Goal: Transaction & Acquisition: Purchase product/service

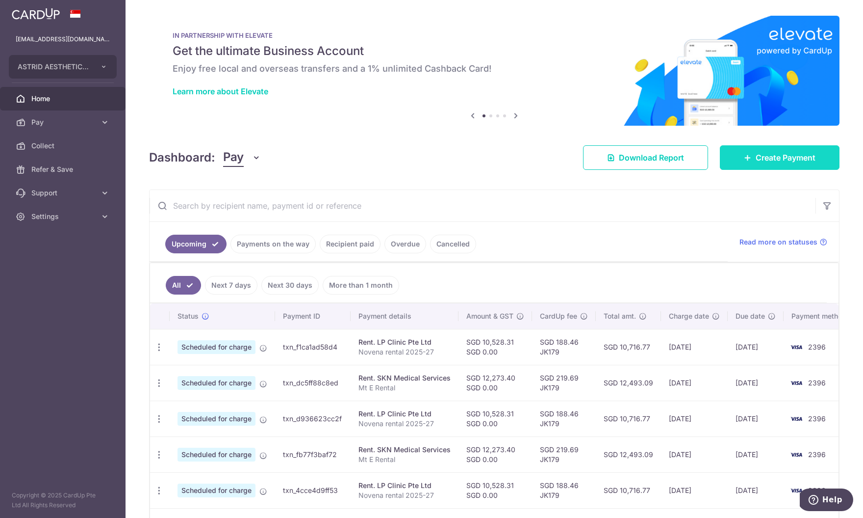
click at [776, 161] on span "Create Payment" at bounding box center [786, 158] width 60 height 12
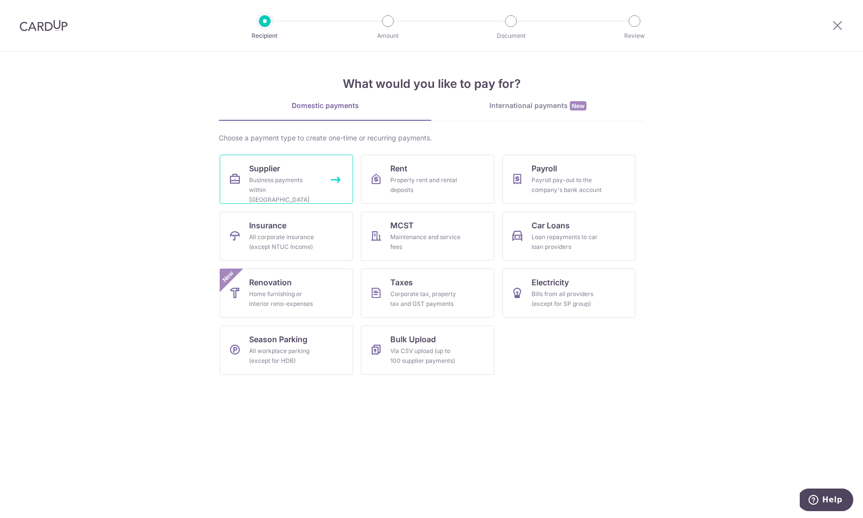
click at [252, 181] on div "Business payments within Singapore" at bounding box center [284, 189] width 71 height 29
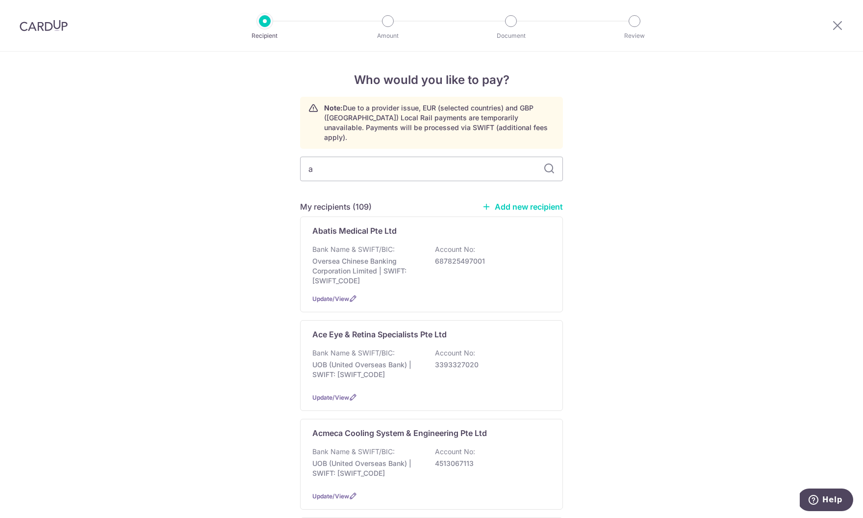
type input "ac"
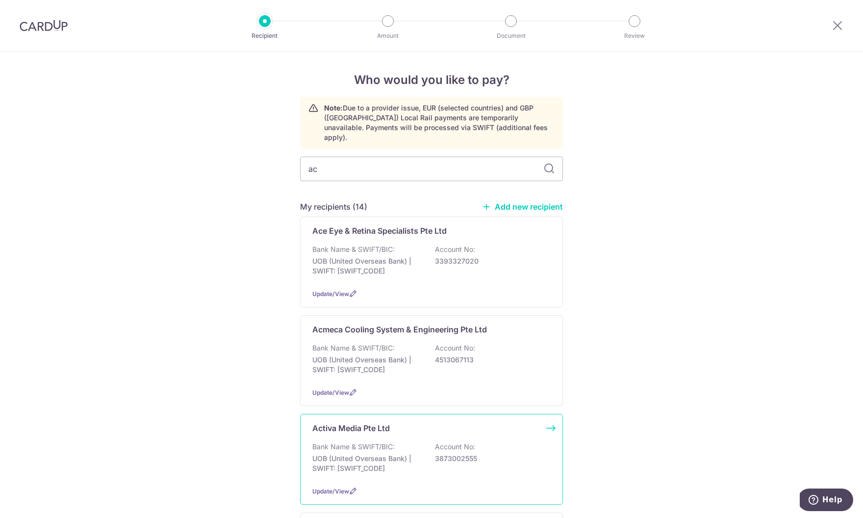
click at [354, 443] on div "Bank Name & SWIFT/BIC: UOB (United Overseas Bank) | SWIFT: UOVBSGSGXXX Account …" at bounding box center [431, 459] width 238 height 36
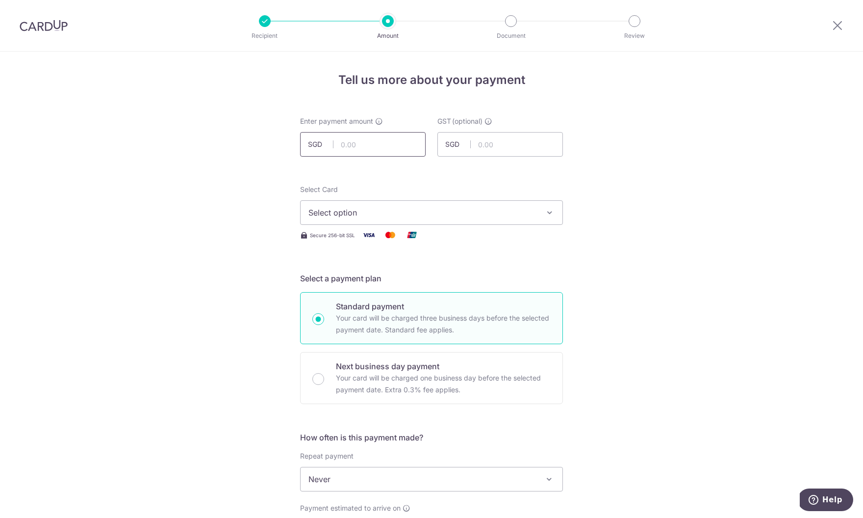
click at [342, 149] on input "text" at bounding box center [363, 144] width 126 height 25
type input "64,037.50"
click at [349, 219] on button "Select option" at bounding box center [431, 212] width 263 height 25
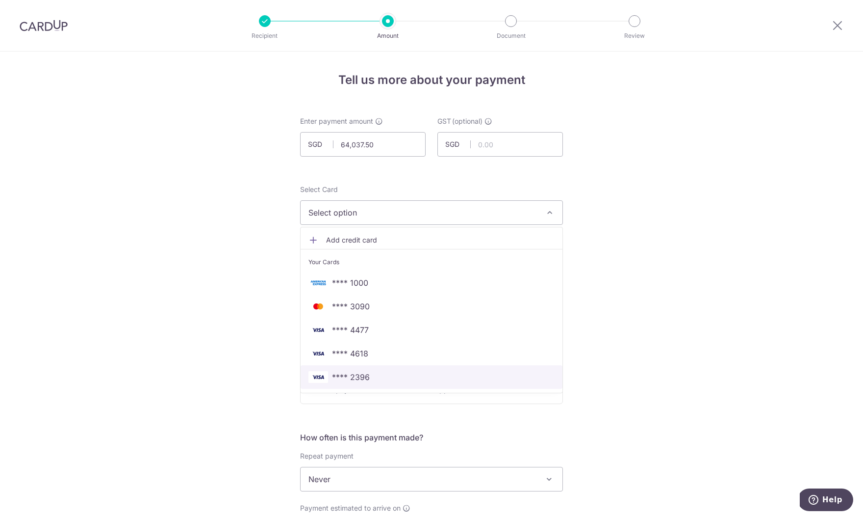
click at [349, 374] on span "**** 2396" at bounding box center [351, 377] width 38 height 12
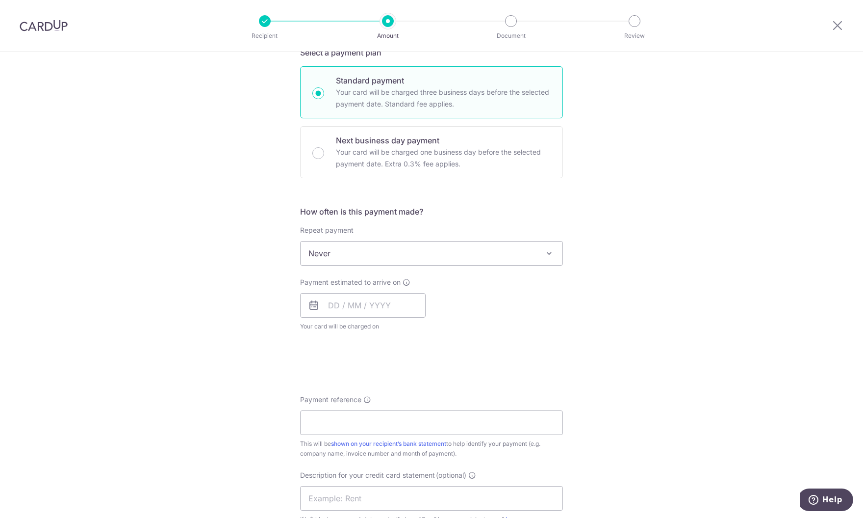
scroll to position [303, 0]
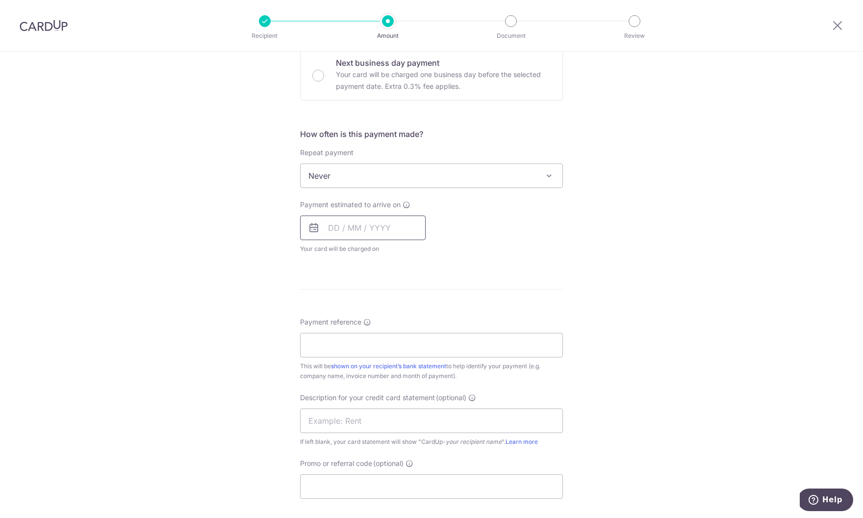
click at [351, 224] on input "text" at bounding box center [363, 227] width 126 height 25
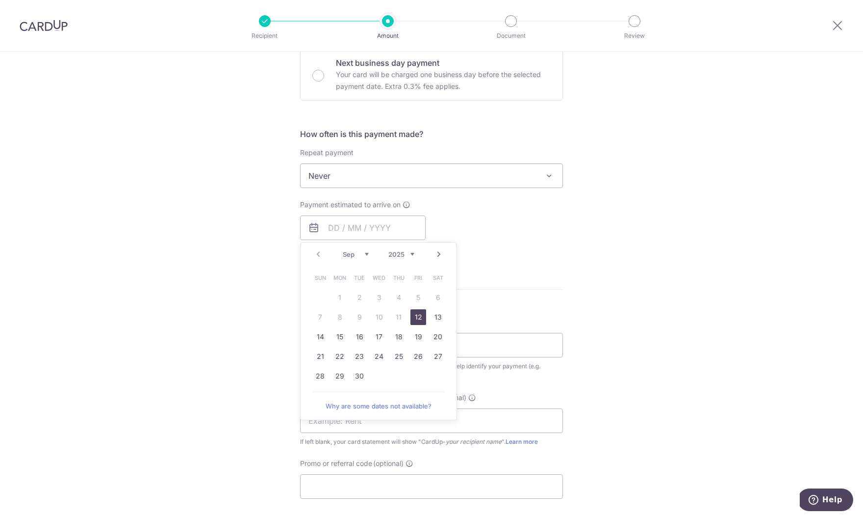
click at [418, 317] on link "12" at bounding box center [419, 317] width 16 height 16
type input "12/09/2025"
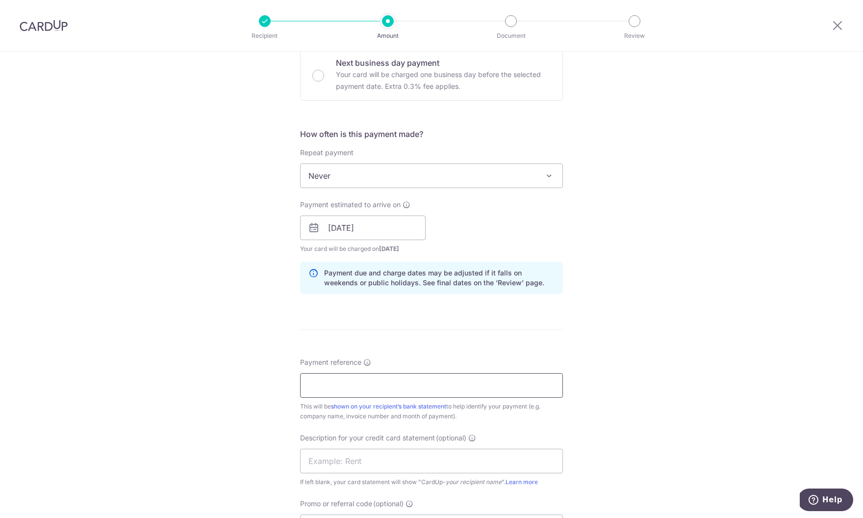
click at [344, 384] on input "Payment reference" at bounding box center [431, 385] width 263 height 25
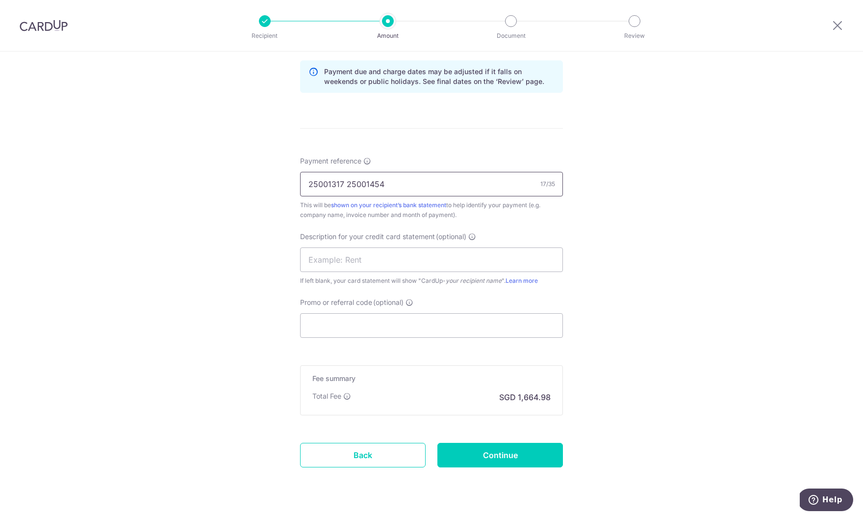
scroll to position [527, 0]
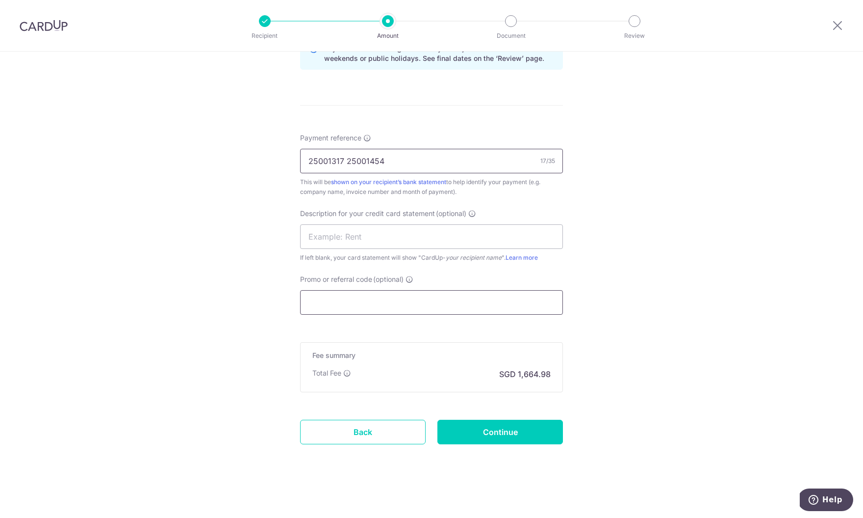
type input "25001317 25001454"
click at [326, 303] on input "Promo or referral code (optional)" at bounding box center [431, 302] width 263 height 25
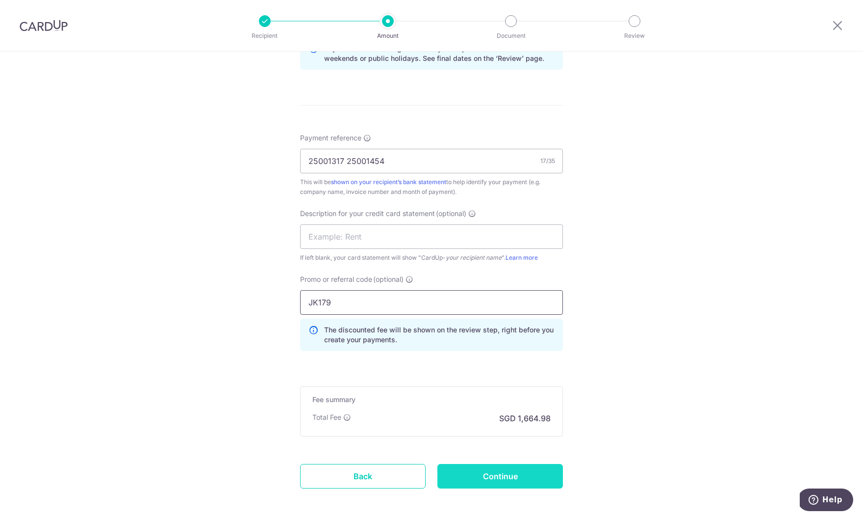
type input "JK179"
click at [474, 470] on input "Continue" at bounding box center [501, 476] width 126 height 25
type input "Create Schedule"
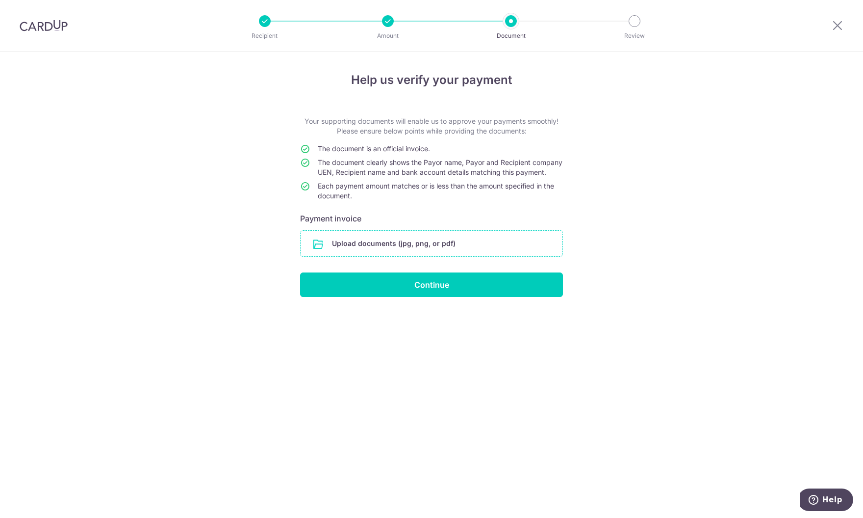
click at [333, 256] on input "file" at bounding box center [432, 244] width 262 height 26
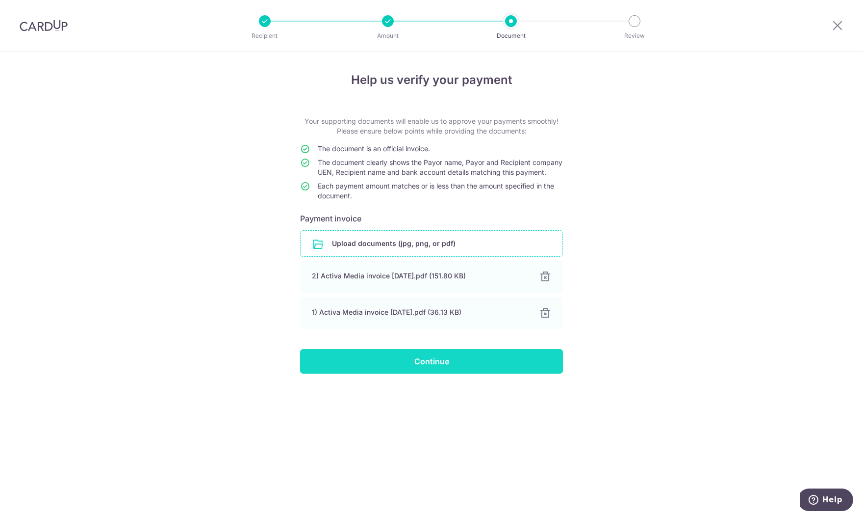
click at [461, 373] on input "Continue" at bounding box center [431, 361] width 263 height 25
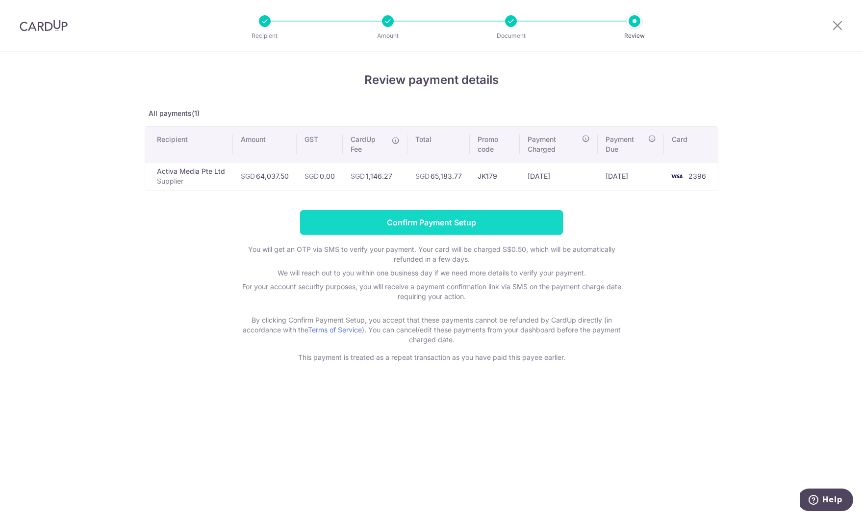
click at [454, 225] on input "Confirm Payment Setup" at bounding box center [431, 222] width 263 height 25
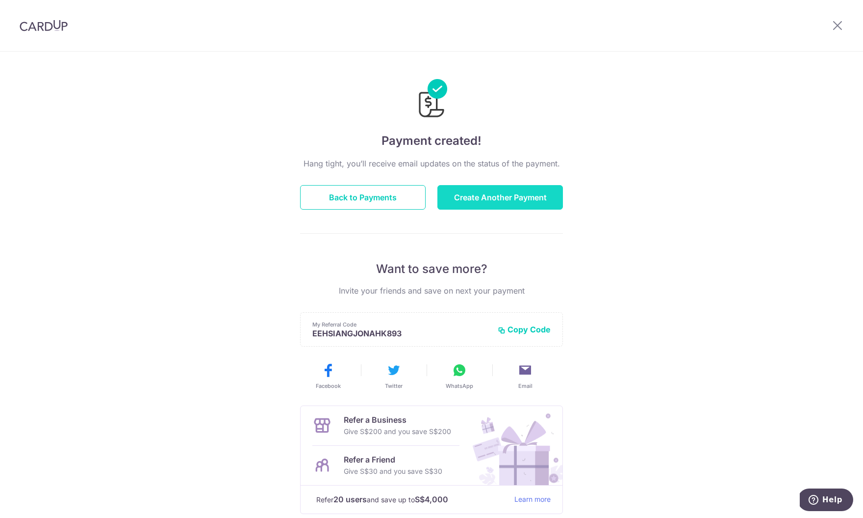
click at [484, 201] on button "Create Another Payment" at bounding box center [501, 197] width 126 height 25
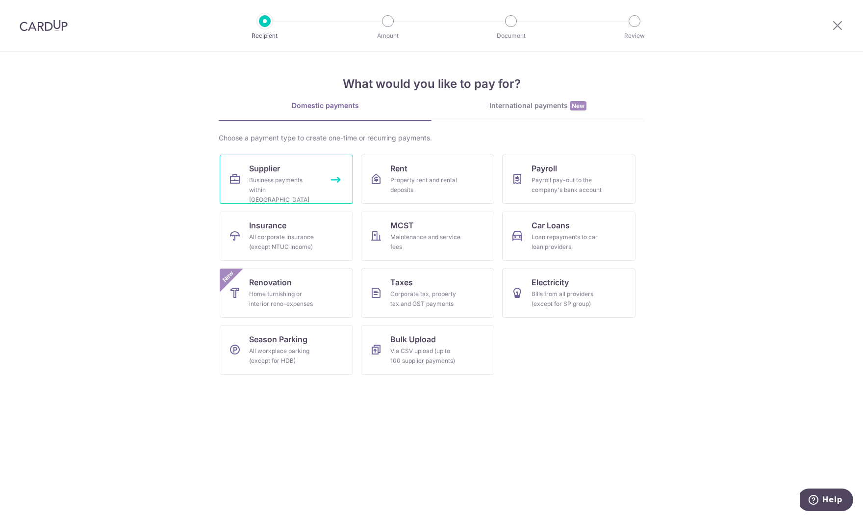
click at [300, 167] on link "Supplier Business payments within Singapore" at bounding box center [286, 179] width 133 height 49
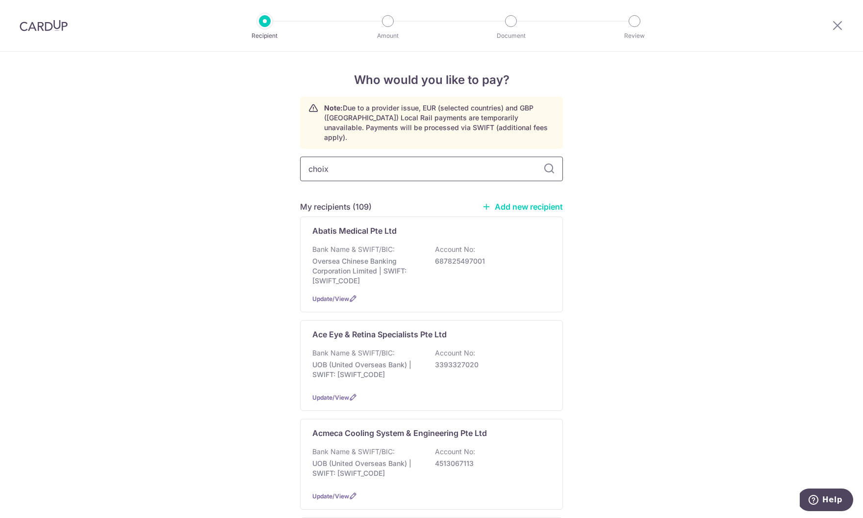
type input "choixw"
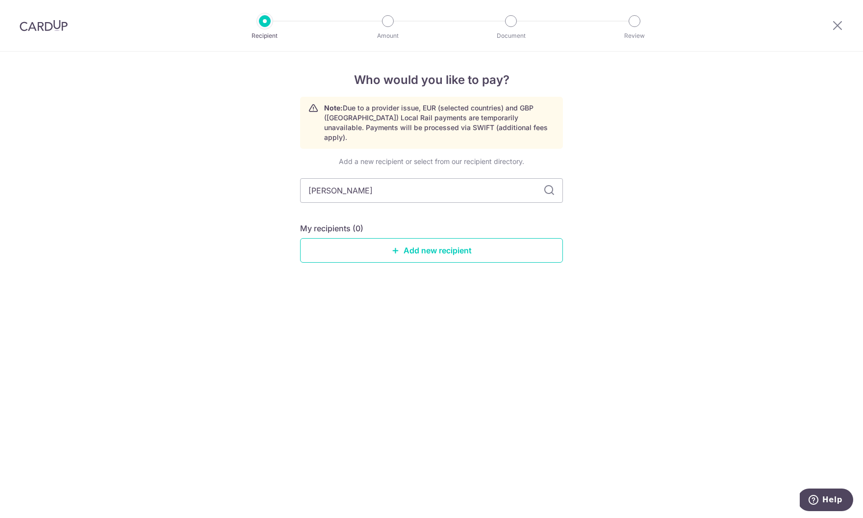
type input "cho"
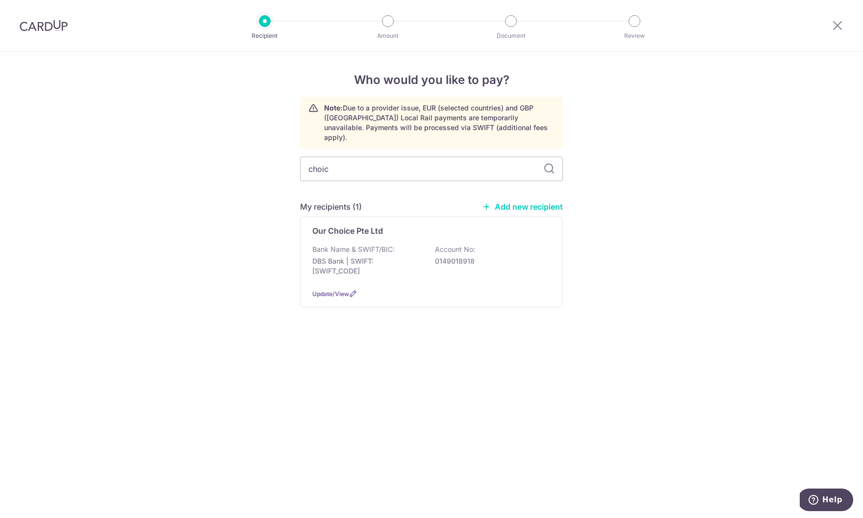
type input "choice"
click at [399, 256] on p "DBS Bank | SWIFT: DBSSSGSGXXX" at bounding box center [367, 266] width 110 height 20
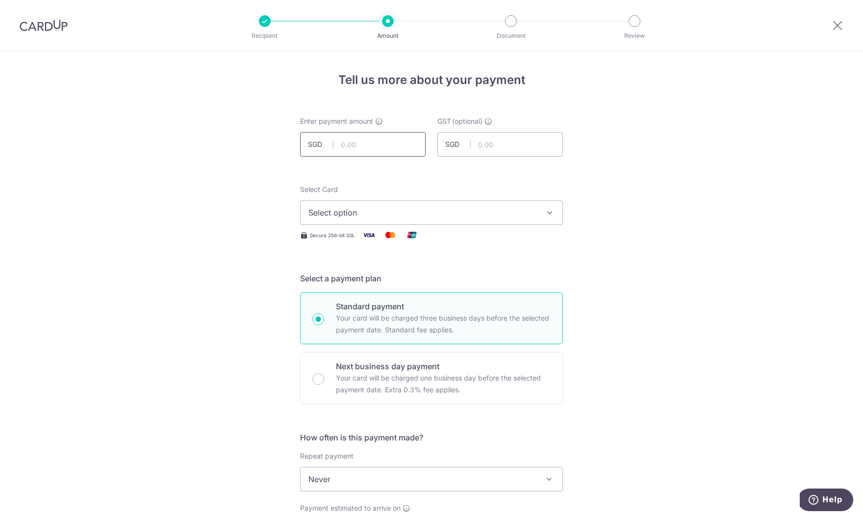
click at [363, 137] on input "text" at bounding box center [363, 144] width 126 height 25
type input "2,895.00"
click at [419, 204] on button "Select option" at bounding box center [431, 212] width 263 height 25
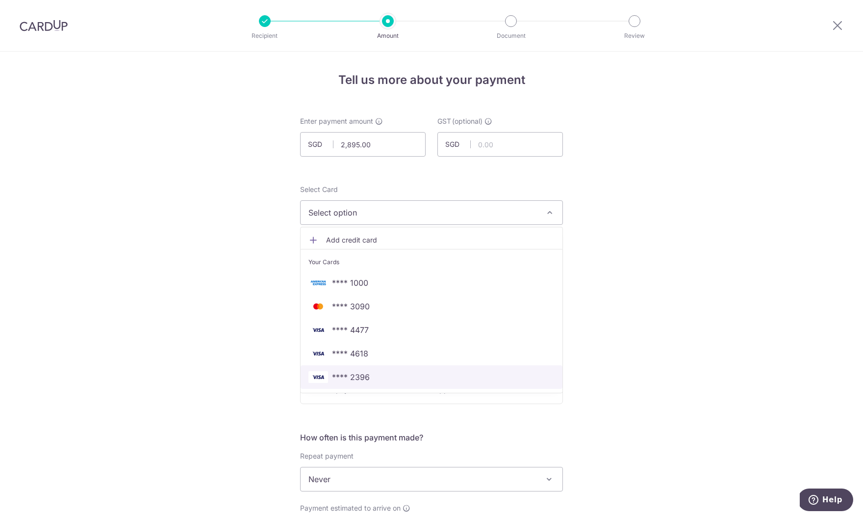
click at [392, 381] on span "**** 2396" at bounding box center [432, 377] width 246 height 12
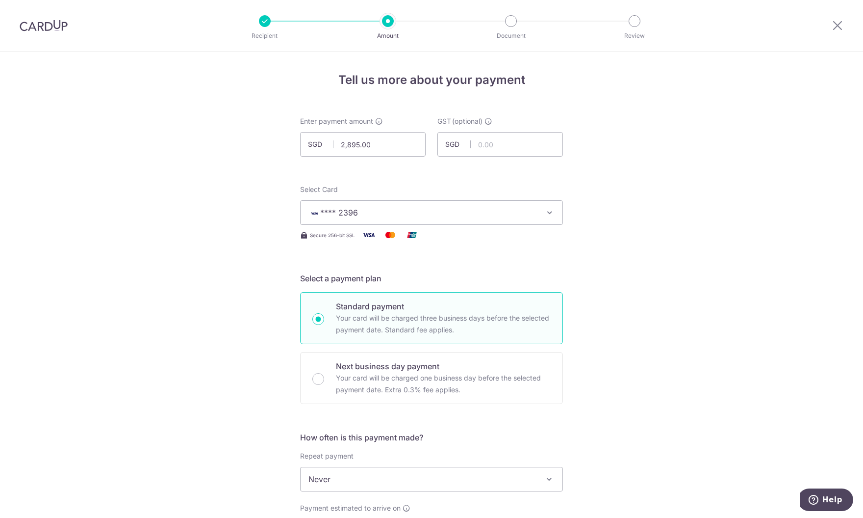
scroll to position [211, 0]
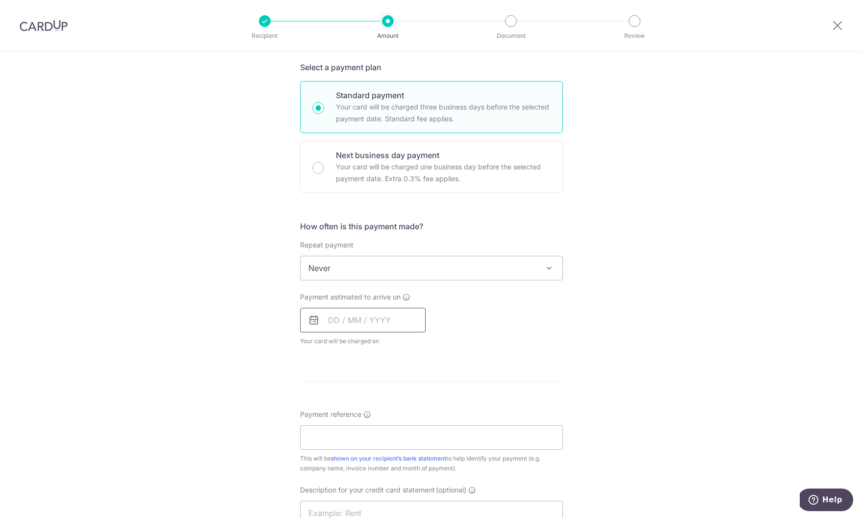
click at [368, 323] on input "text" at bounding box center [363, 320] width 126 height 25
click at [421, 405] on link "12" at bounding box center [419, 409] width 16 height 16
type input "12/09/2025"
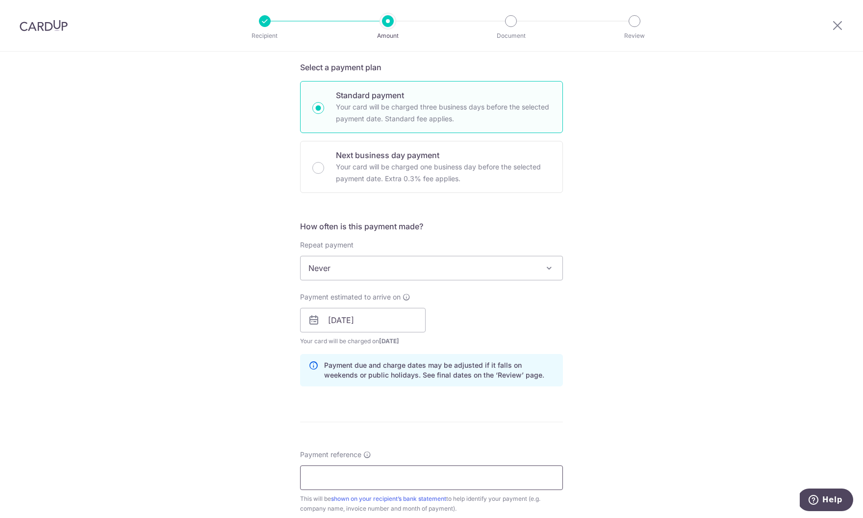
click at [375, 478] on input "Payment reference" at bounding box center [431, 477] width 263 height 25
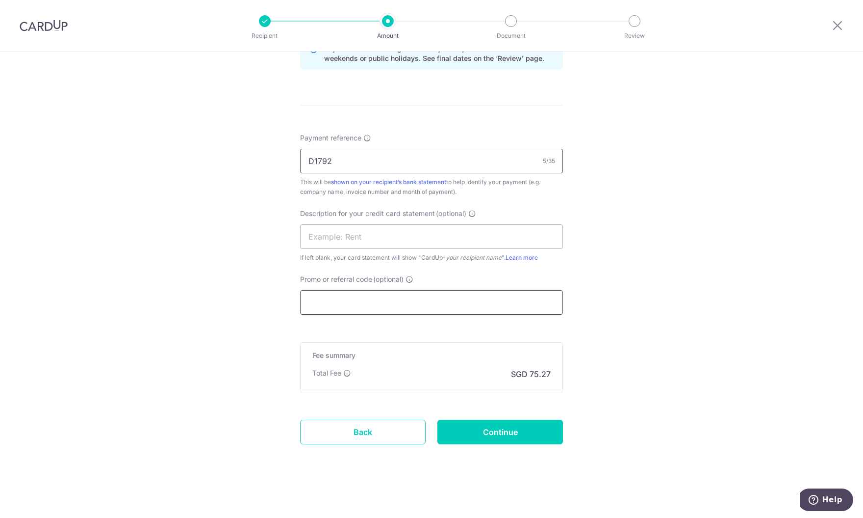
type input "D1792"
click at [350, 294] on input "Promo or referral code (optional)" at bounding box center [431, 302] width 263 height 25
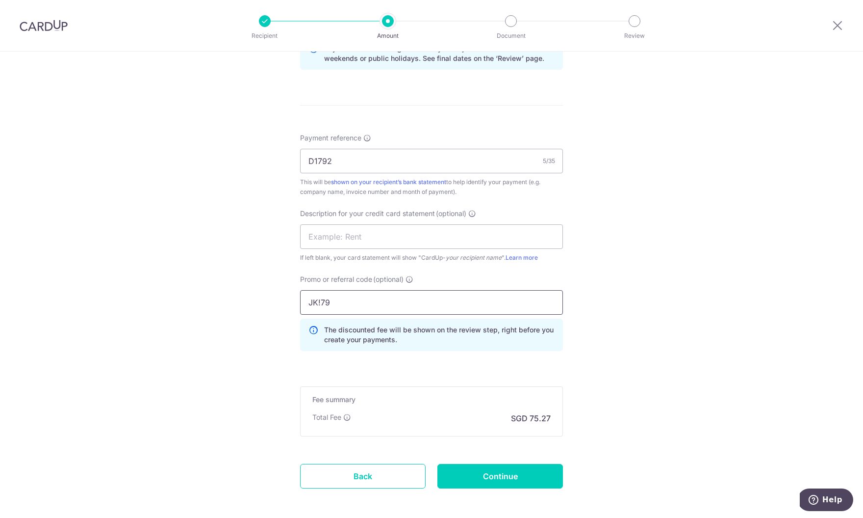
click at [321, 300] on input "JK!79" at bounding box center [431, 302] width 263 height 25
click at [321, 301] on input "JK!79" at bounding box center [431, 302] width 263 height 25
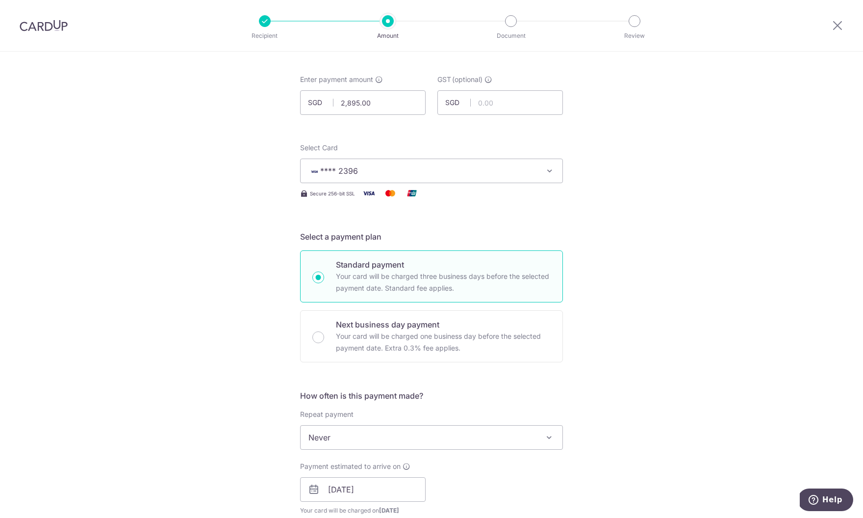
scroll to position [571, 0]
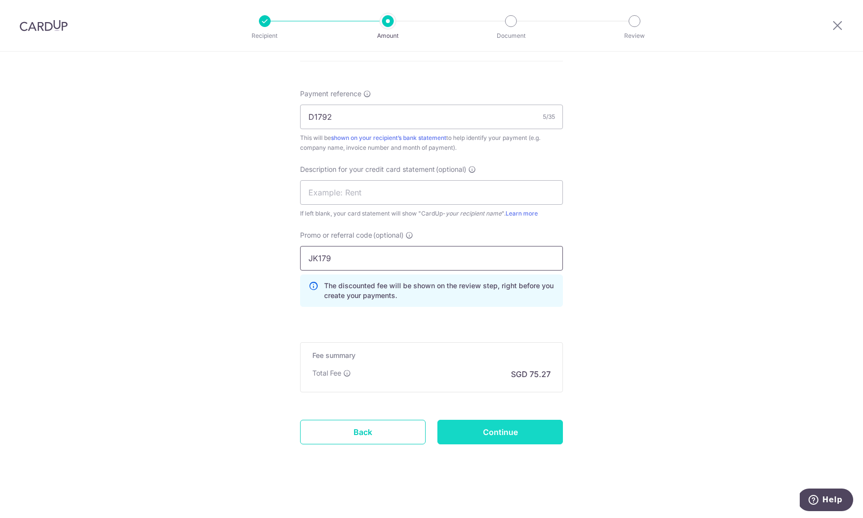
type input "JK179"
click at [489, 426] on input "Continue" at bounding box center [501, 431] width 126 height 25
type input "Create Schedule"
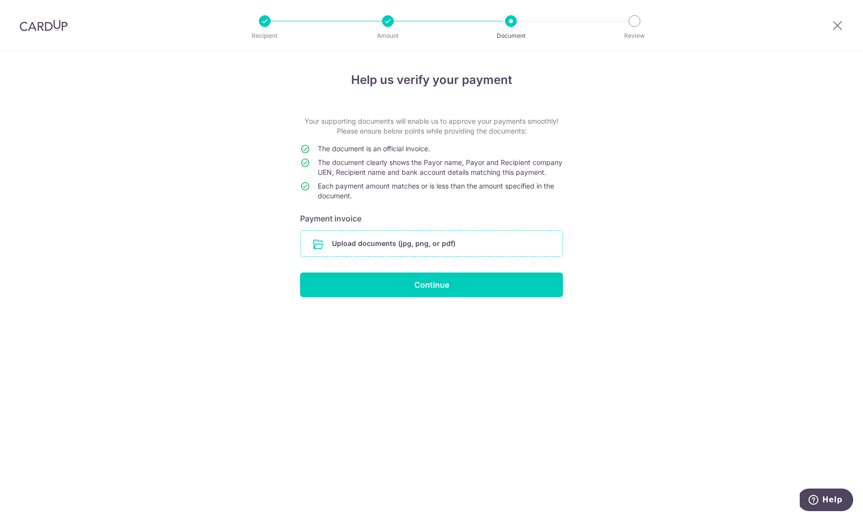
click at [384, 251] on input "file" at bounding box center [432, 244] width 262 height 26
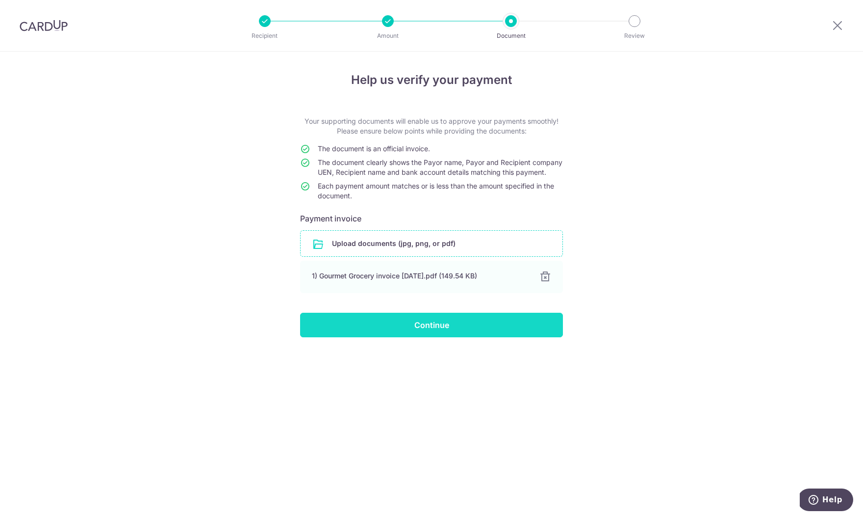
click at [431, 331] on input "Continue" at bounding box center [431, 324] width 263 height 25
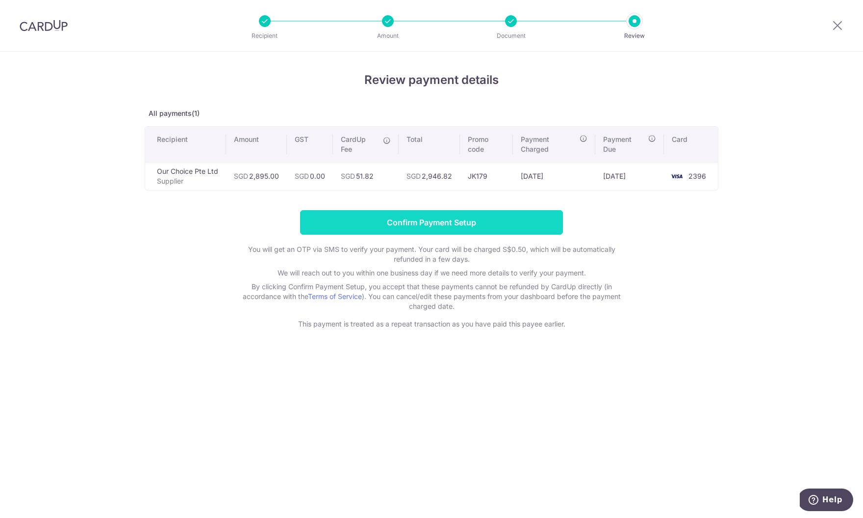
click at [467, 230] on input "Confirm Payment Setup" at bounding box center [431, 222] width 263 height 25
